Goal: Task Accomplishment & Management: Use online tool/utility

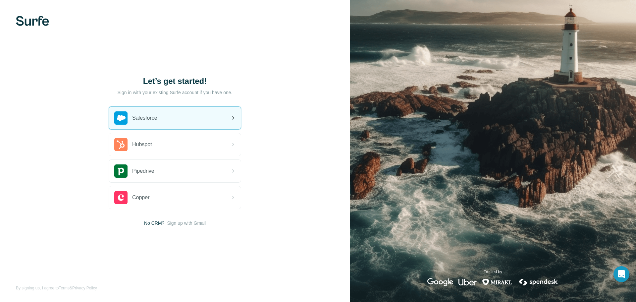
click at [196, 115] on div "Salesforce" at bounding box center [175, 118] width 132 height 23
drag, startPoint x: 0, startPoint y: 0, endPoint x: 195, endPoint y: 115, distance: 226.6
click at [195, 115] on div "Salesforce" at bounding box center [175, 118] width 132 height 23
click at [221, 117] on div "Salesforce" at bounding box center [175, 118] width 132 height 23
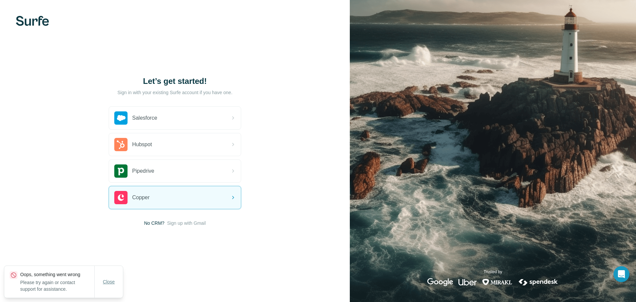
click at [113, 287] on button "Close" at bounding box center [108, 282] width 21 height 12
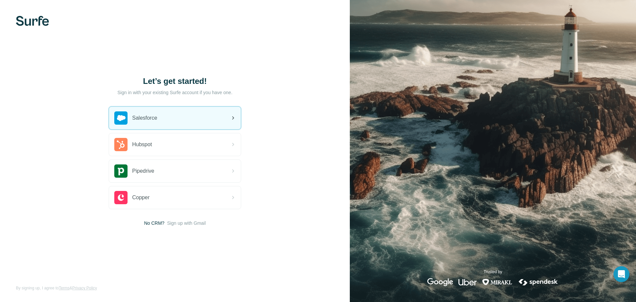
click at [234, 117] on icon at bounding box center [233, 118] width 8 height 8
click at [219, 121] on div "Salesforce" at bounding box center [175, 118] width 132 height 23
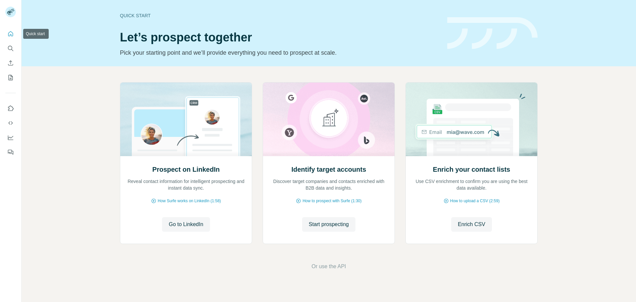
click at [10, 33] on icon "Quick start" at bounding box center [10, 33] width 7 height 7
click at [476, 225] on span "Enrich CSV" at bounding box center [472, 224] width 28 height 8
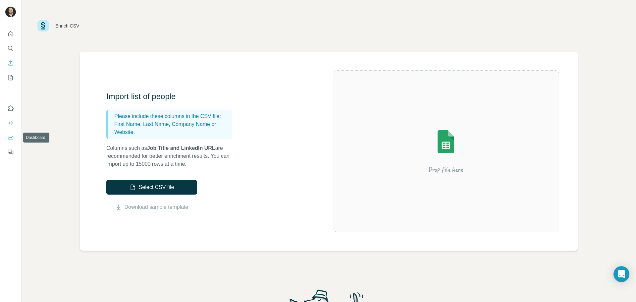
click at [12, 141] on button "Dashboard" at bounding box center [10, 138] width 11 height 12
